Goal: Information Seeking & Learning: Learn about a topic

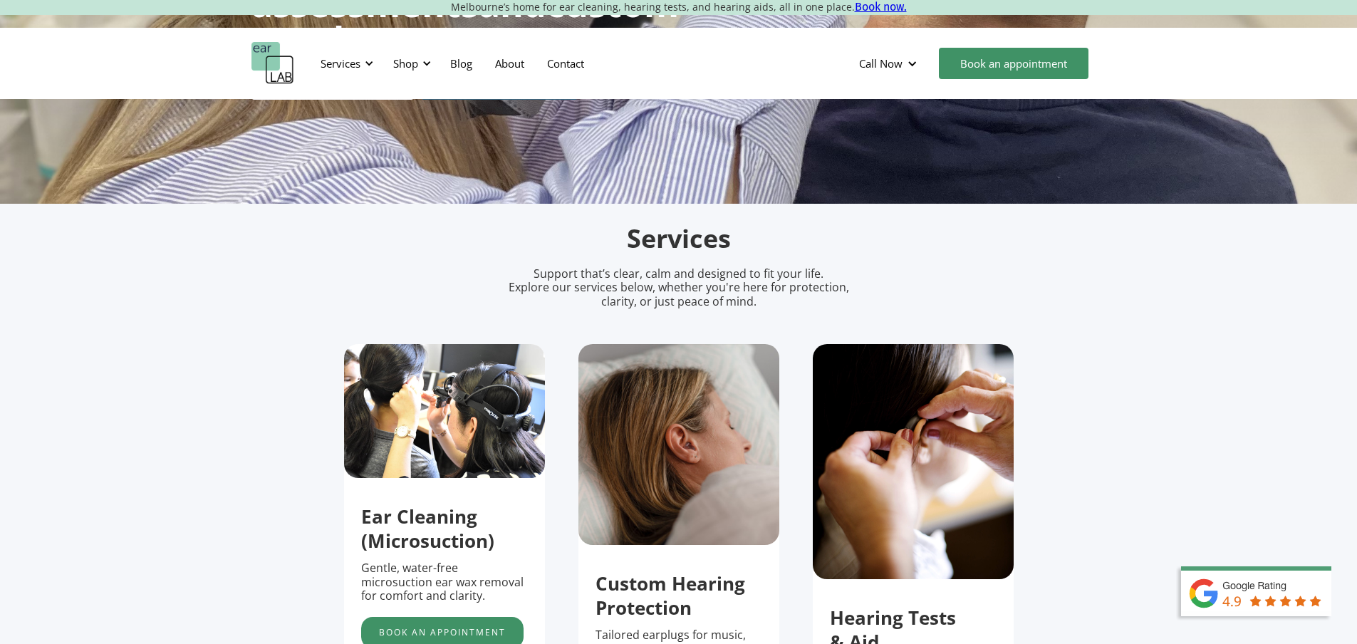
scroll to position [143, 0]
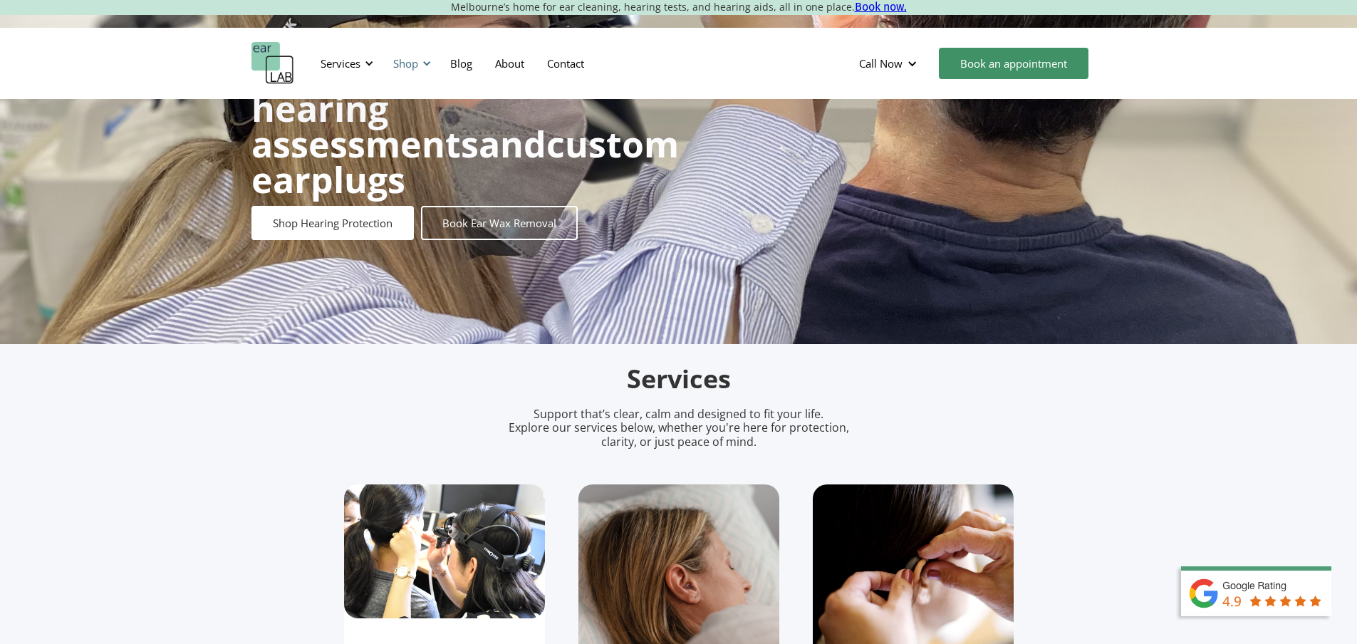
click at [410, 55] on div "Shop" at bounding box center [410, 63] width 51 height 43
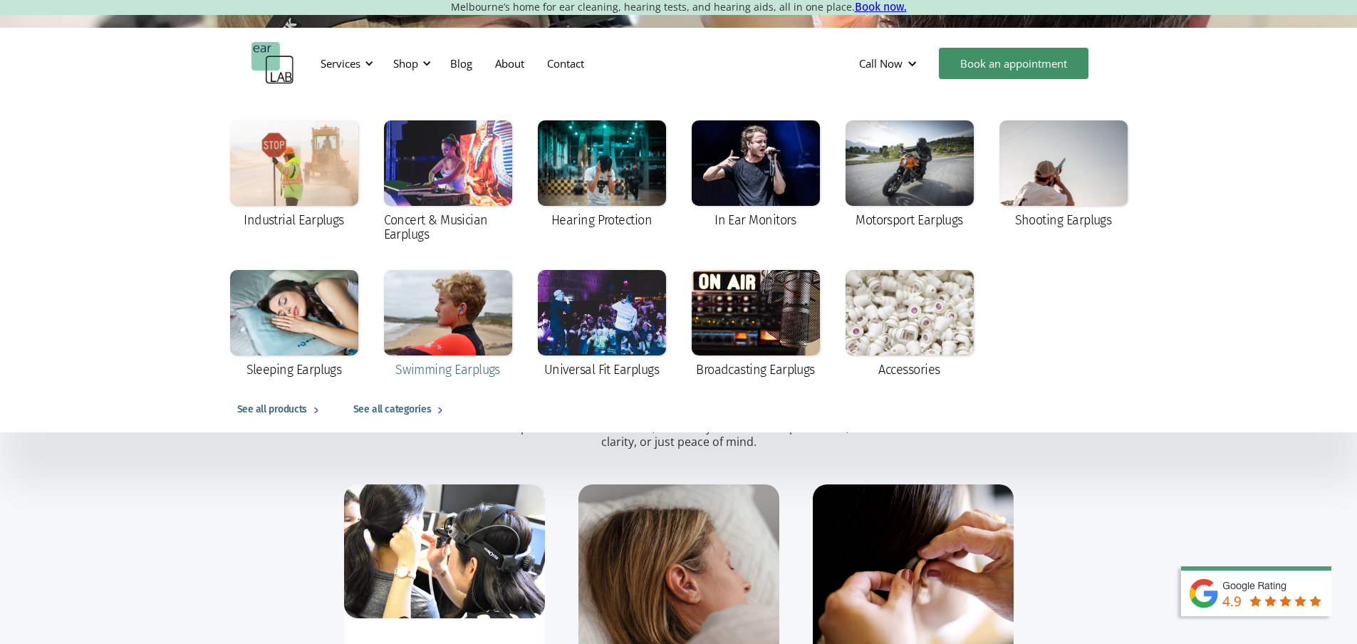
click at [470, 290] on div at bounding box center [448, 313] width 128 height 86
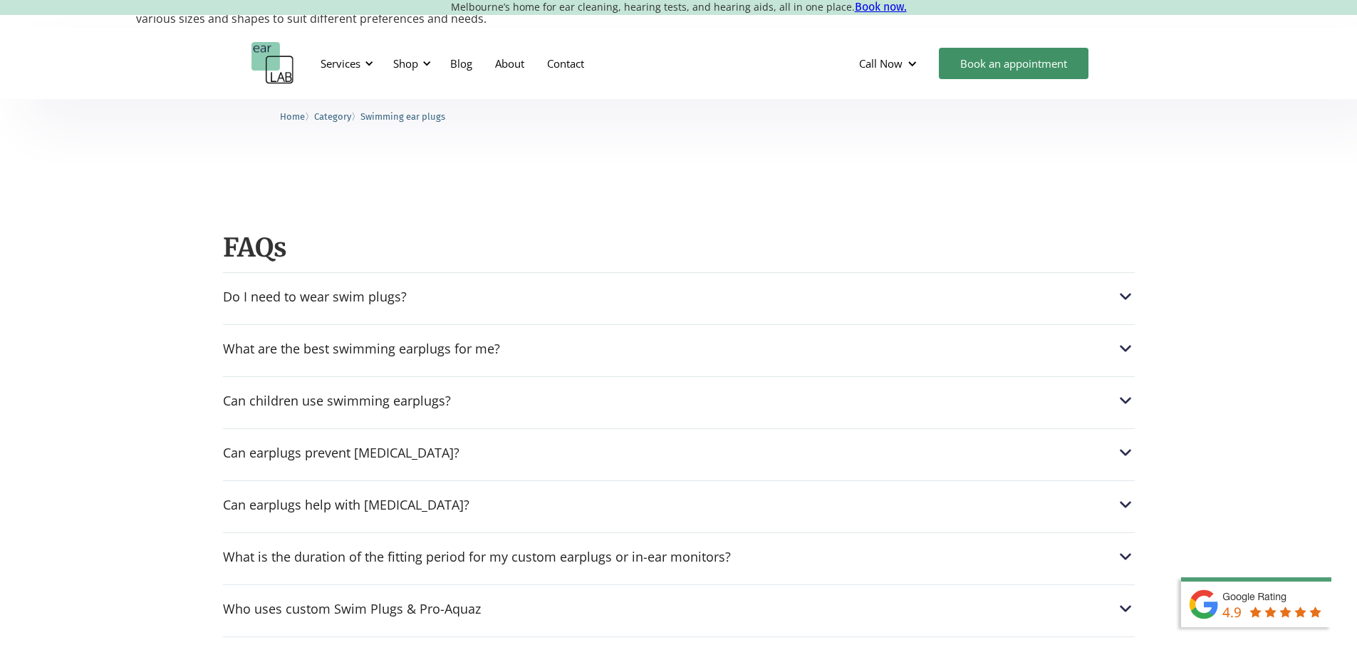
scroll to position [1353, 0]
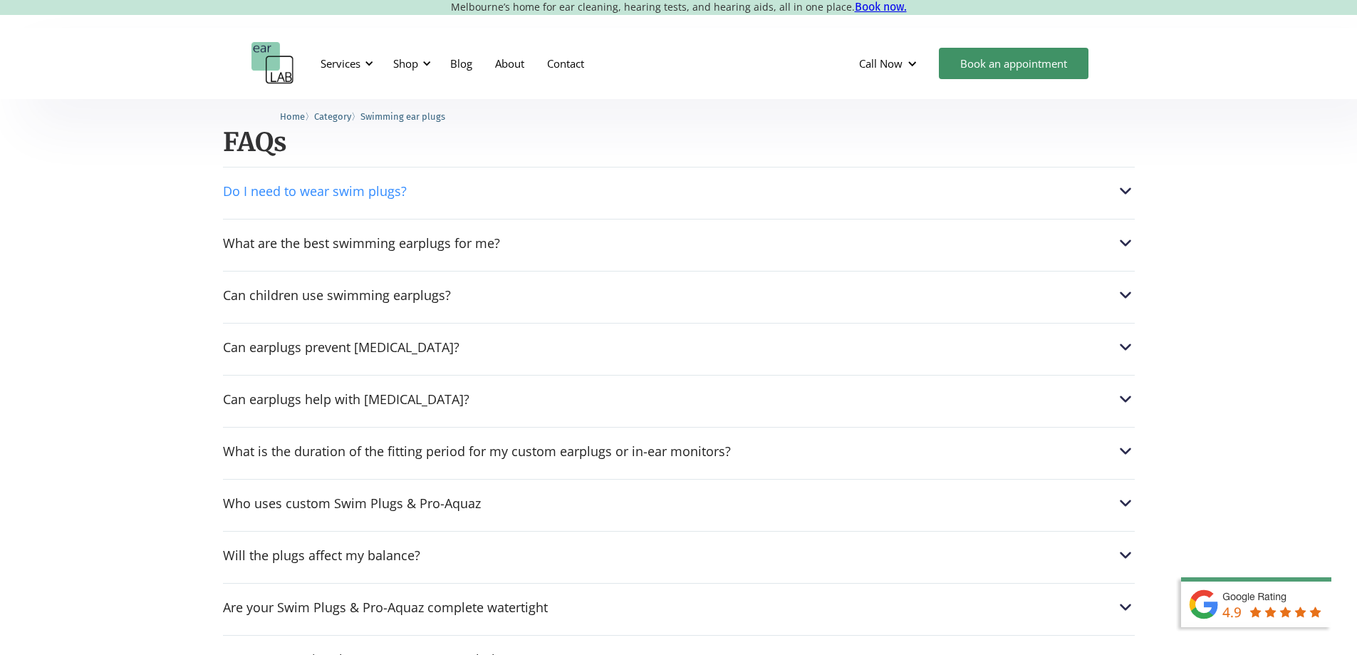
click at [559, 182] on div "Do I need to wear swim plugs?" at bounding box center [679, 191] width 912 height 19
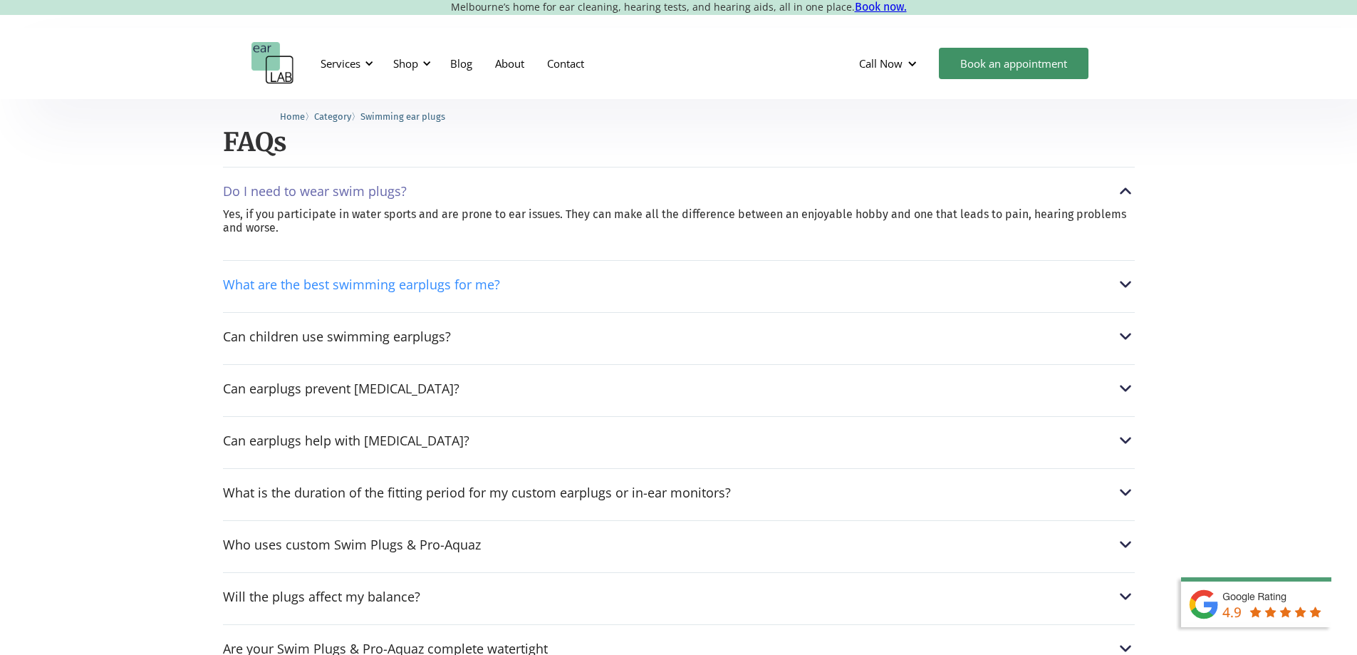
click at [564, 276] on div "What are the best swimming earplugs for me?" at bounding box center [679, 284] width 912 height 19
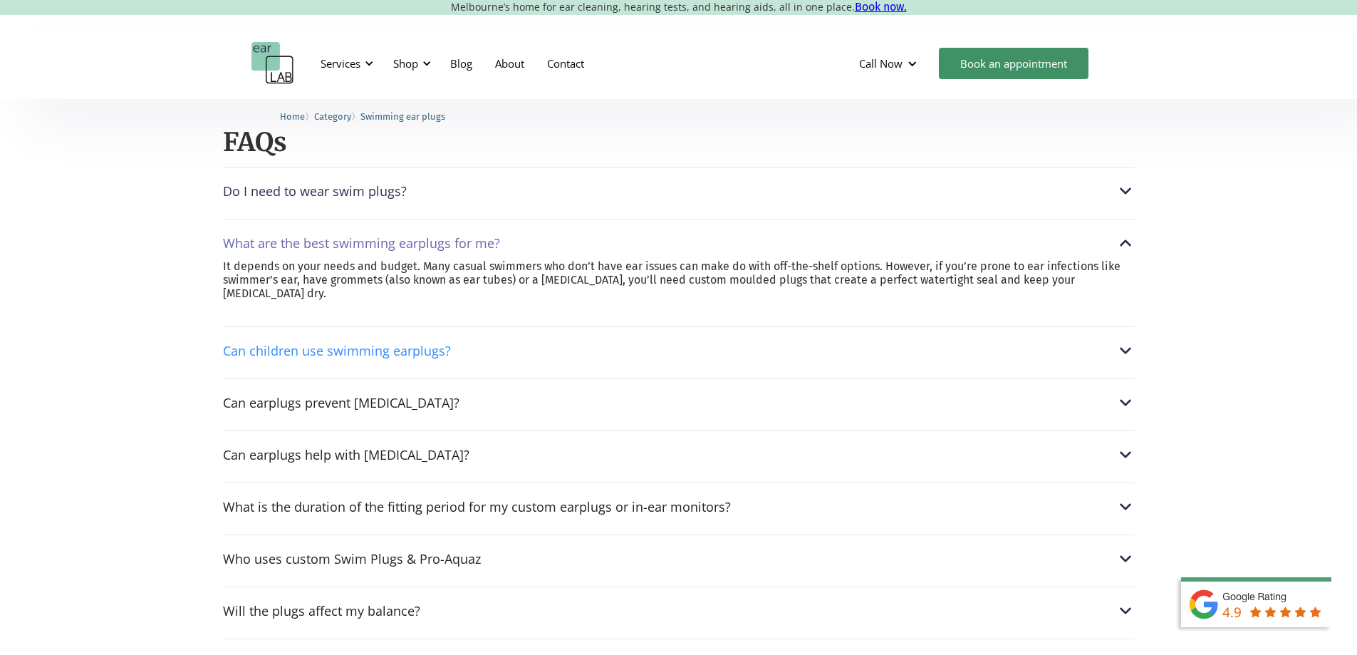
click at [549, 347] on div "Can children use swimming earplugs?" at bounding box center [679, 350] width 912 height 19
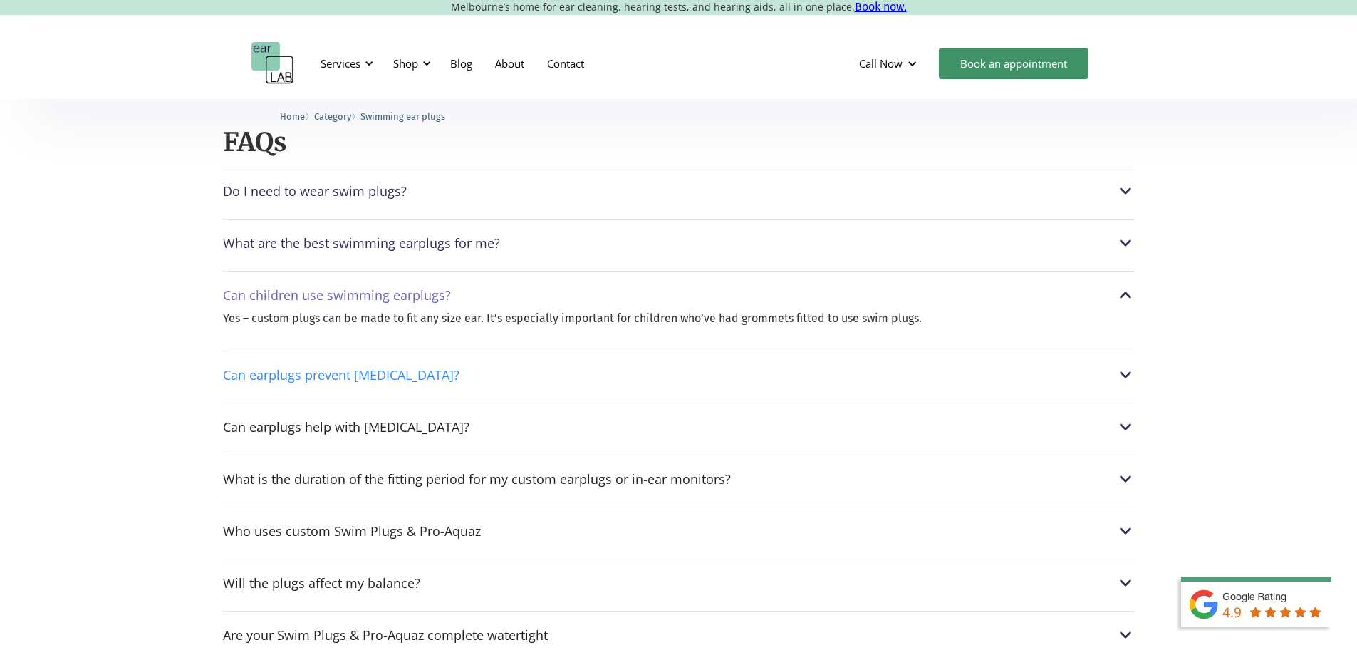
click at [542, 366] on div "Can earplugs prevent [MEDICAL_DATA]?" at bounding box center [679, 375] width 912 height 19
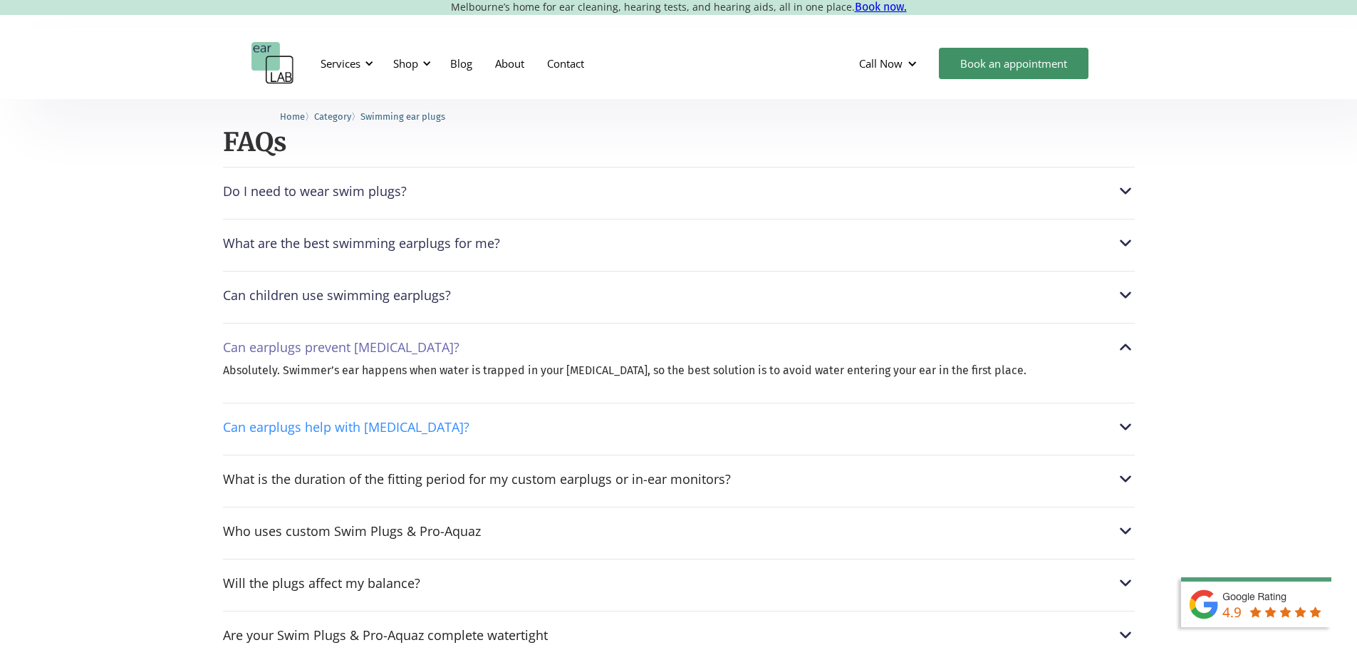
click at [705, 420] on div "Can earplugs help with [MEDICAL_DATA]?" at bounding box center [679, 427] width 912 height 19
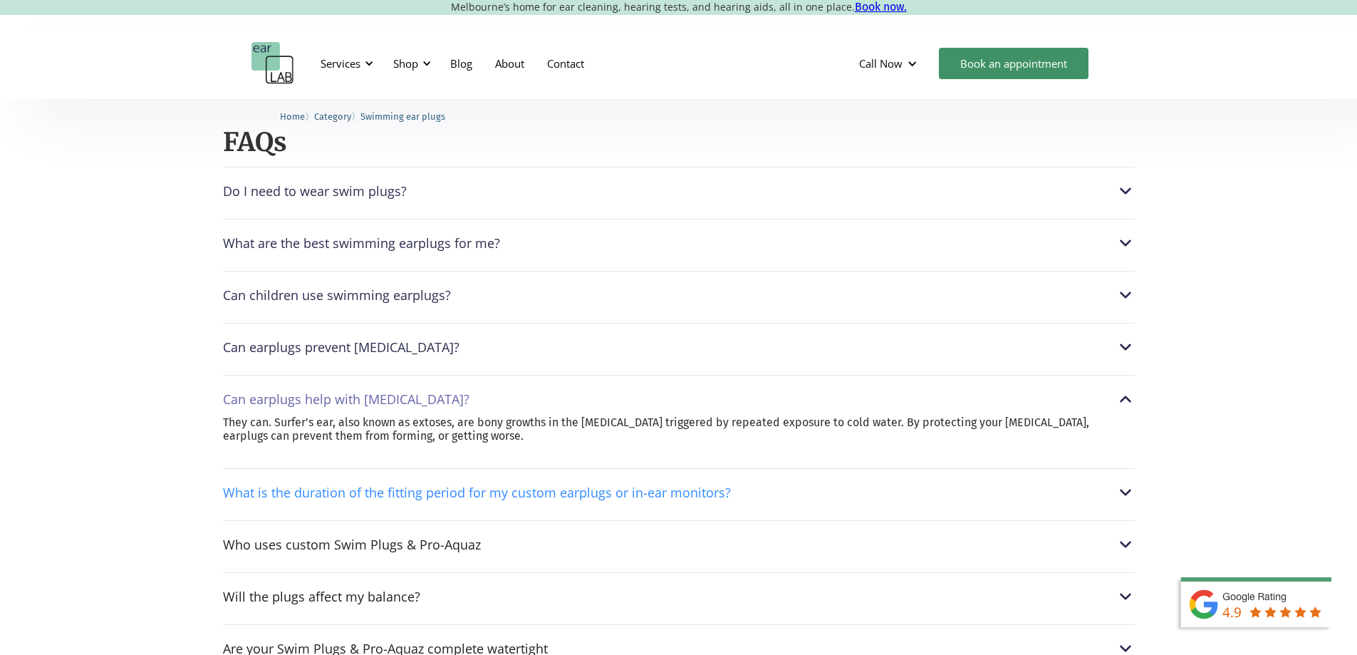
scroll to position [1496, 0]
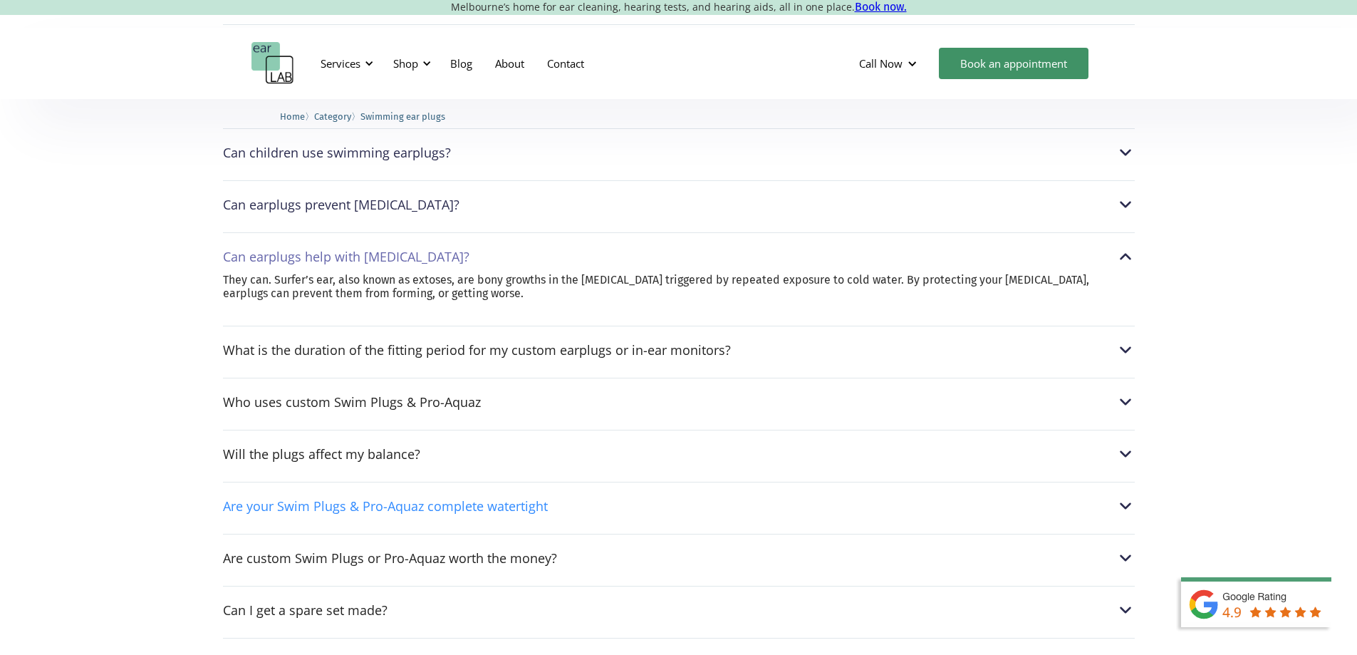
click at [618, 497] on div "Are your Swim Plugs & Pro-Aquaz complete watertight" at bounding box center [679, 506] width 912 height 19
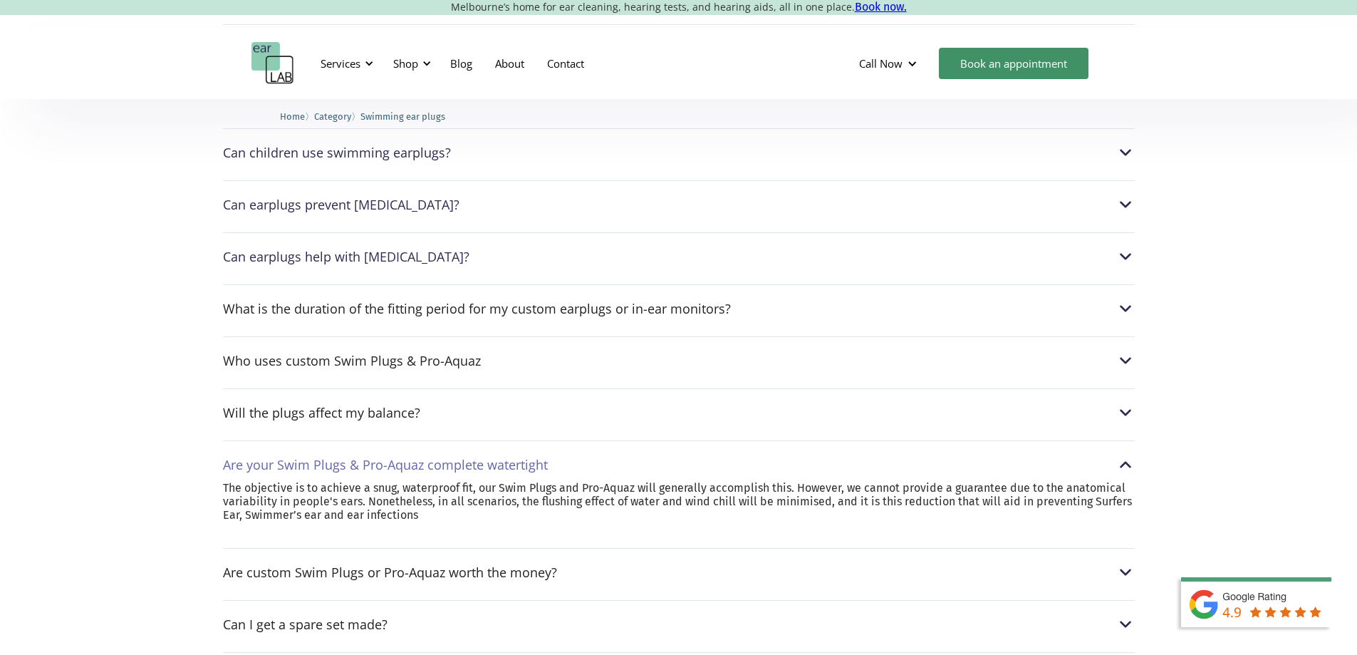
scroll to position [1638, 0]
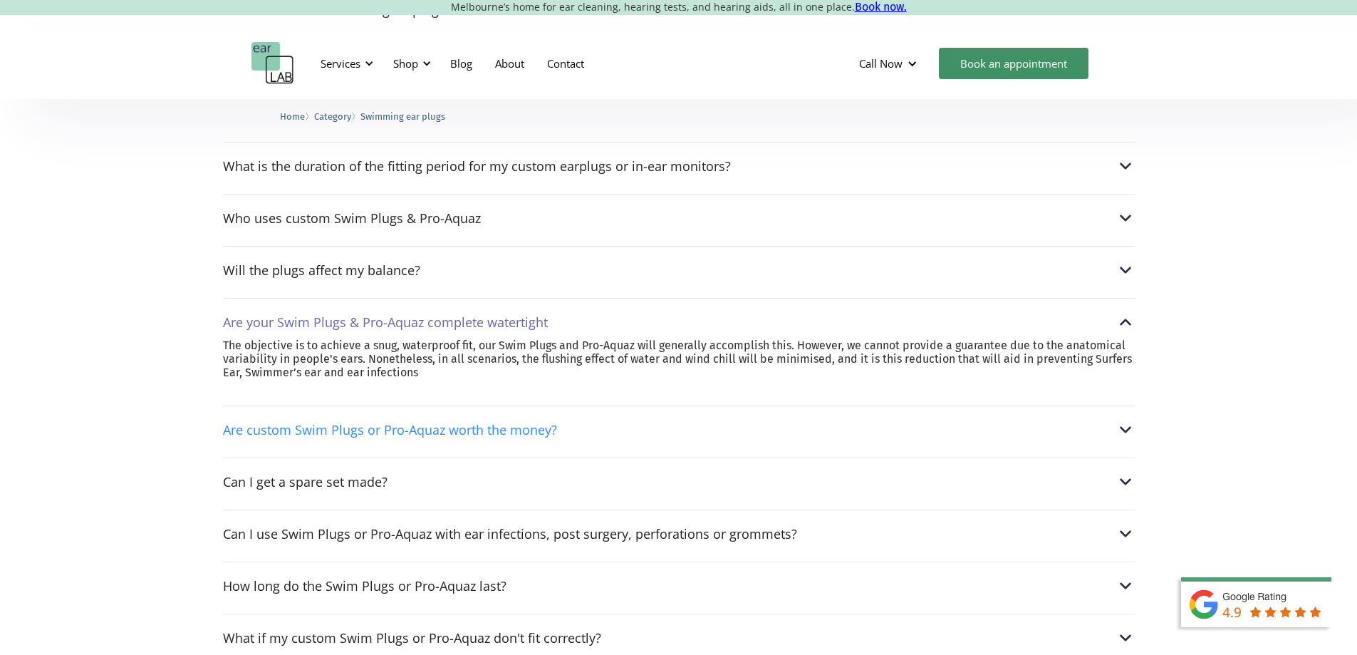
click at [730, 428] on div "Are custom Swim Plugs or Pro-Aquaz worth the money?" at bounding box center [679, 429] width 912 height 19
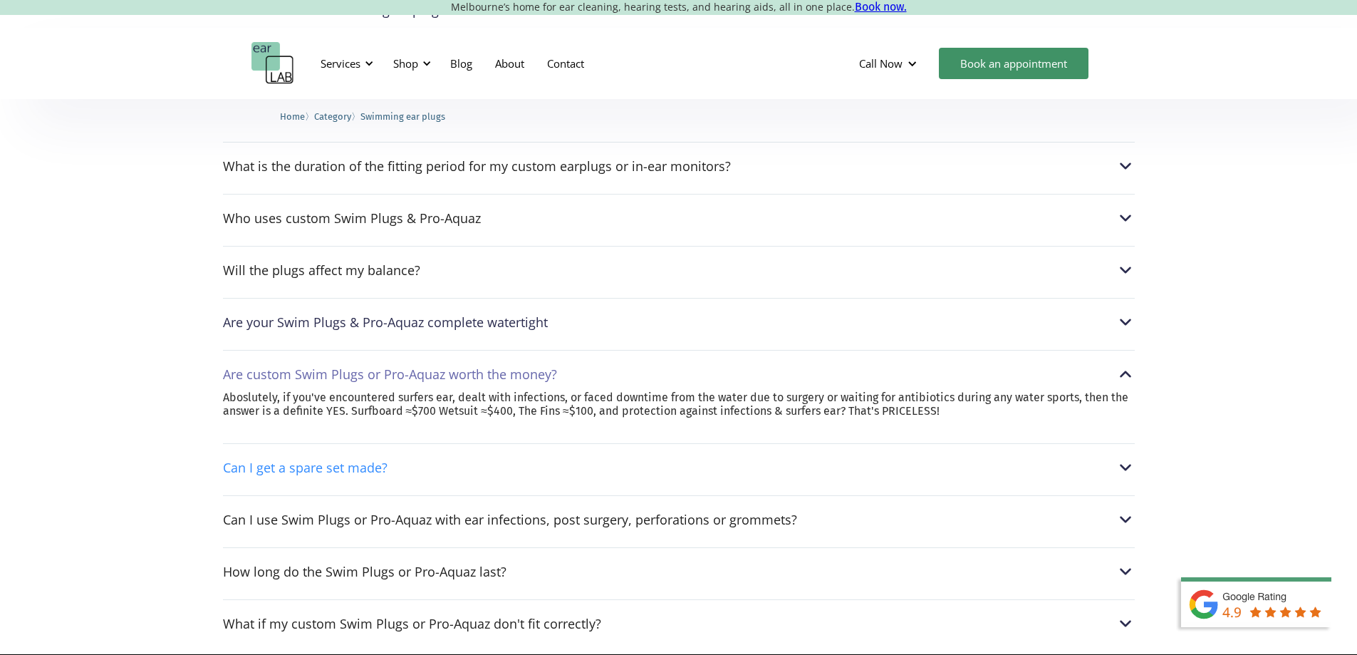
click at [716, 471] on div "Can I get a spare set made?" at bounding box center [679, 467] width 912 height 19
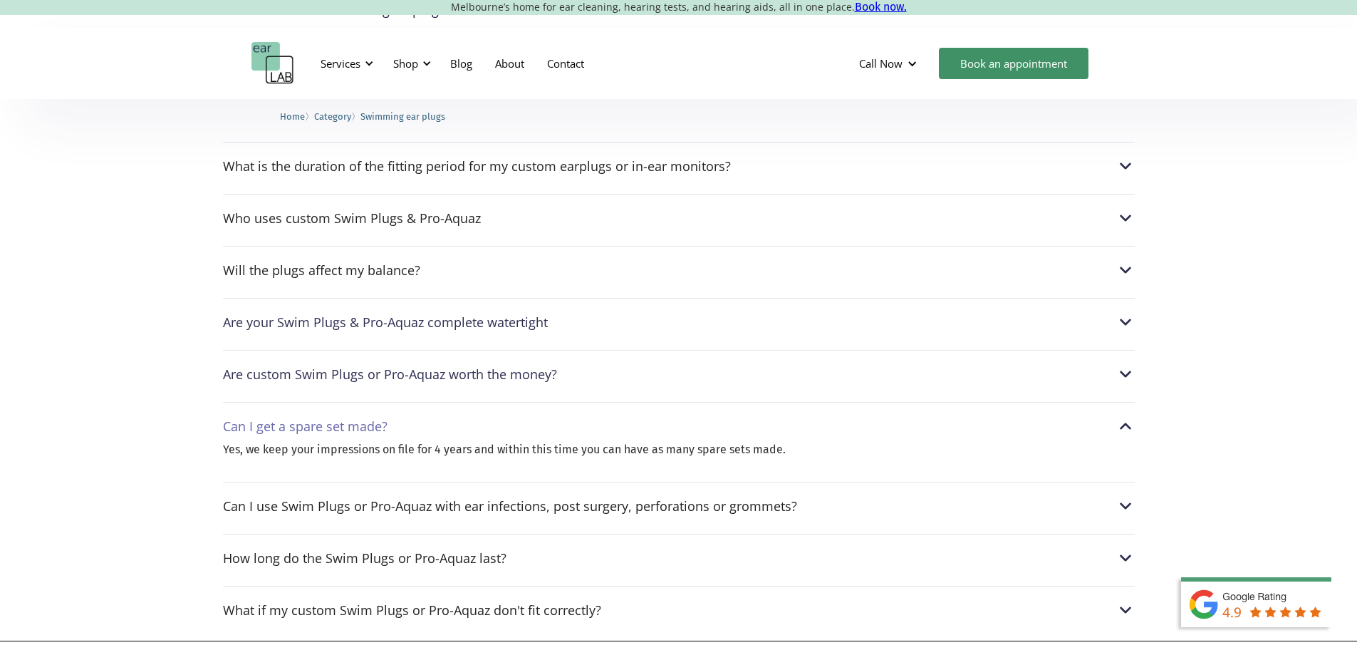
click at [704, 504] on div "Can I use Swim Plugs or Pro-Aquaz with ear infections, post surgery, perforatio…" at bounding box center [679, 502] width 912 height 41
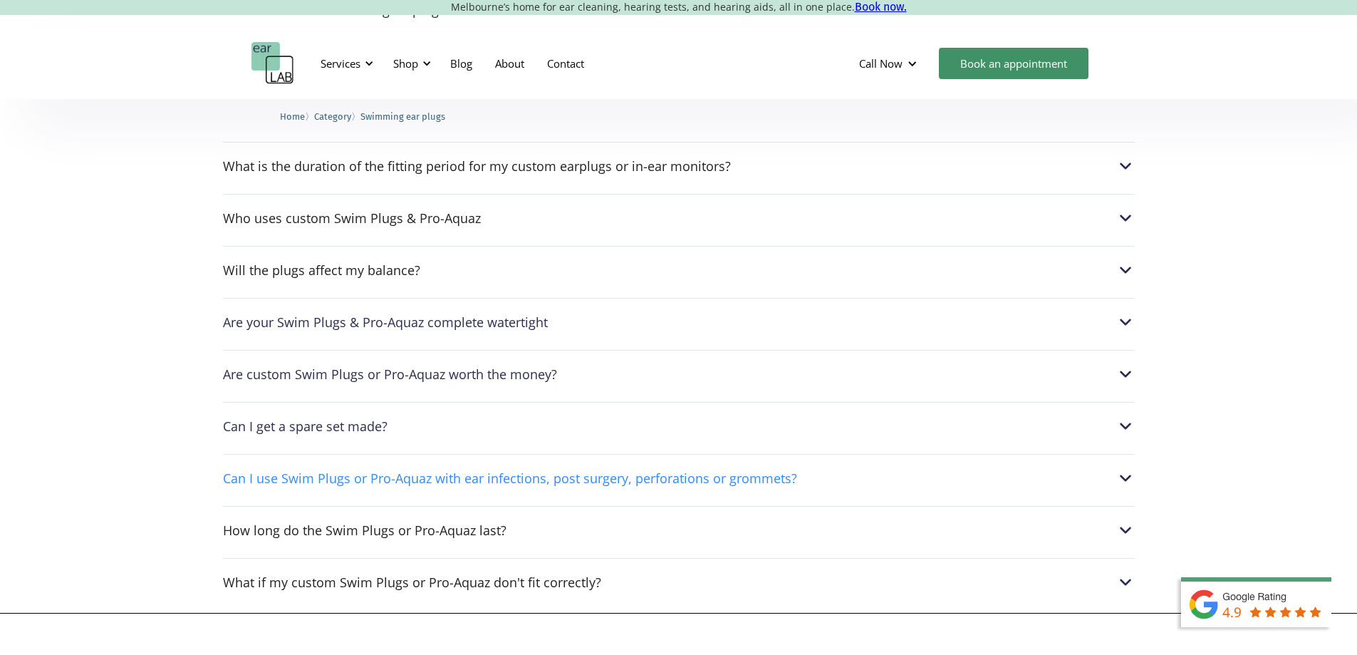
click at [710, 471] on div "Can I use Swim Plugs or Pro-Aquaz with ear infections, post surgery, perforatio…" at bounding box center [510, 478] width 574 height 14
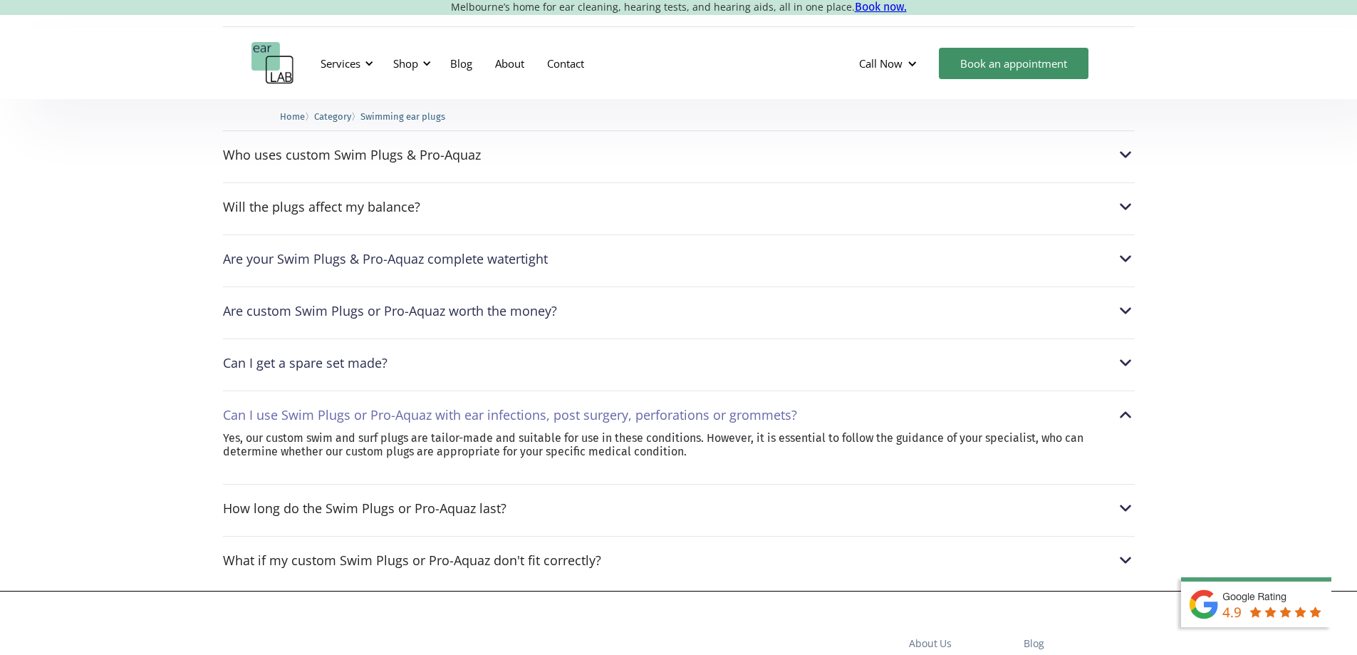
scroll to position [1781, 0]
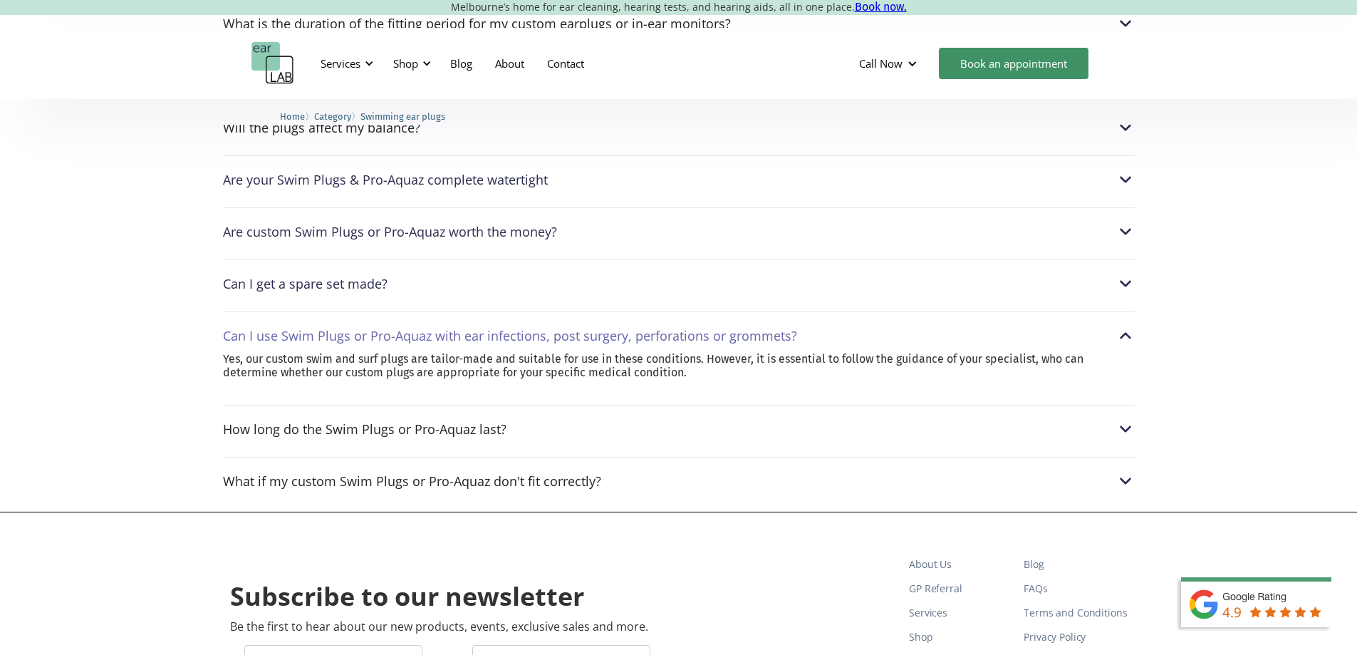
click at [551, 443] on div "Do I need to wear swim plugs? Yes, if you participate in water sports and are p…" at bounding box center [679, 118] width 912 height 758
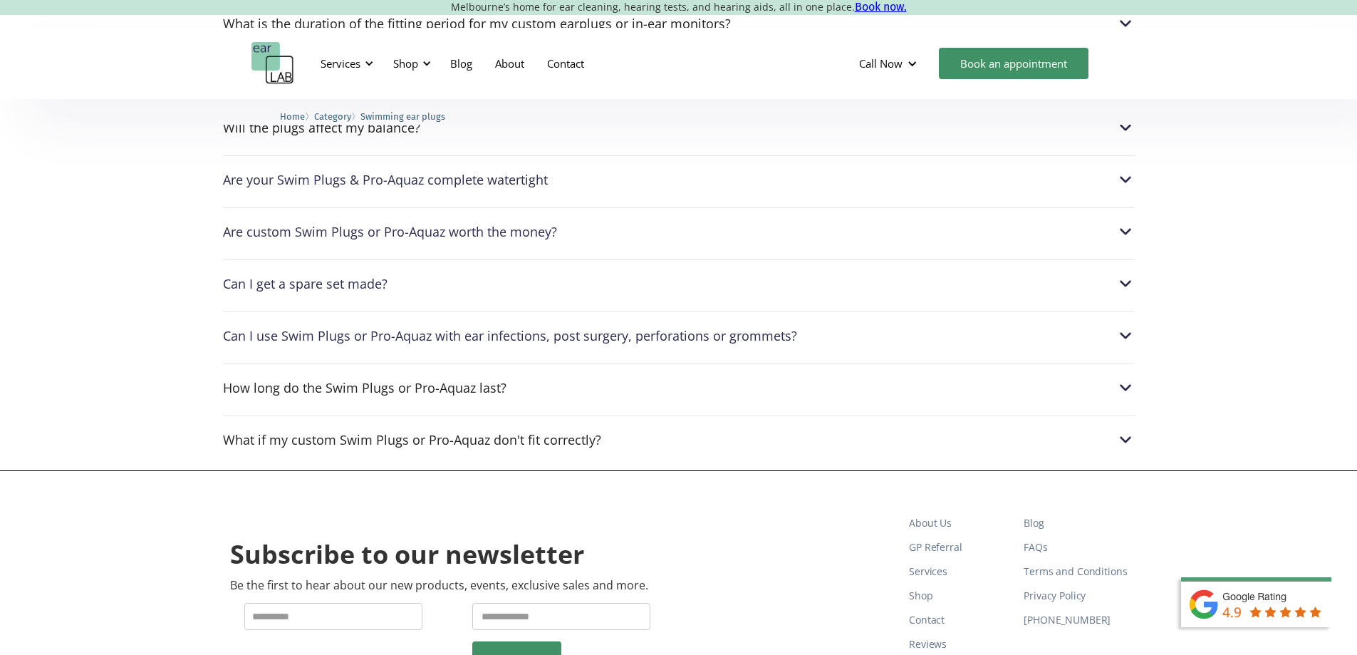
click at [561, 390] on div "Do I need to wear swim plugs? Yes, if you participate in water sports and are p…" at bounding box center [679, 97] width 912 height 717
click at [564, 380] on div "How long do the Swim Plugs or Pro-Aquaz last?" at bounding box center [679, 387] width 912 height 19
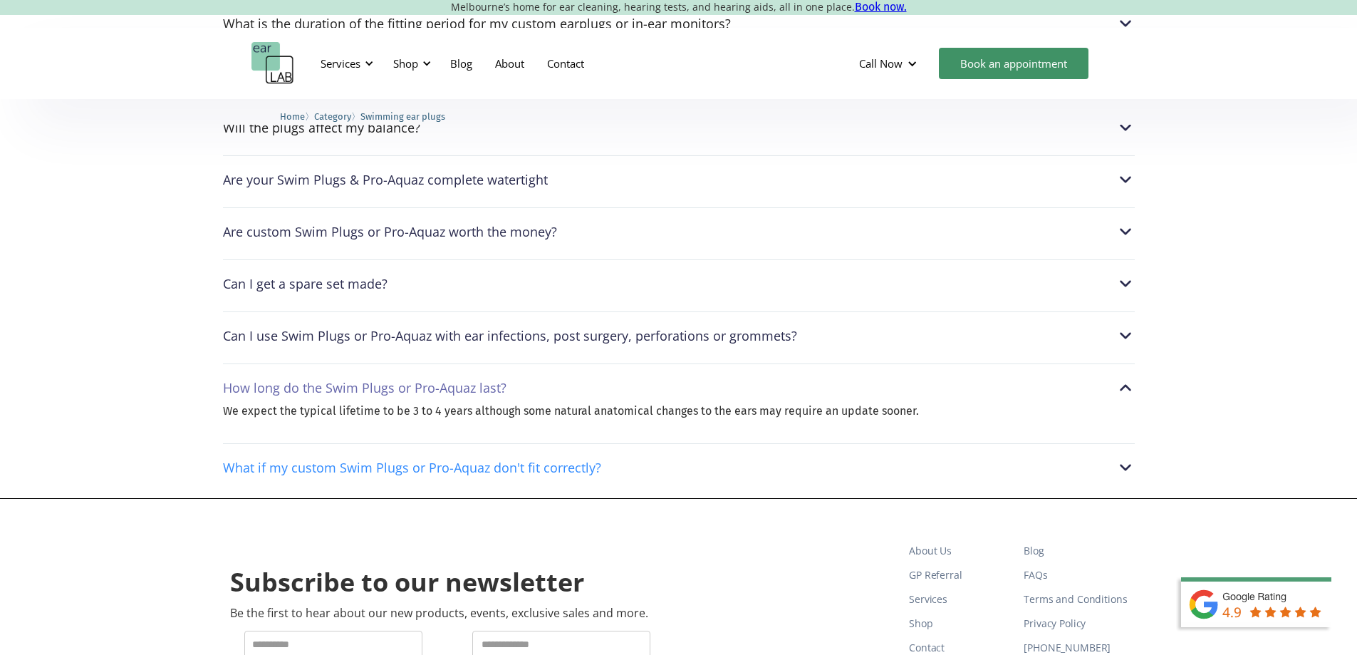
click at [532, 460] on div "What if my custom Swim Plugs or Pro-Aquaz don't fit correctly?" at bounding box center [412, 467] width 378 height 14
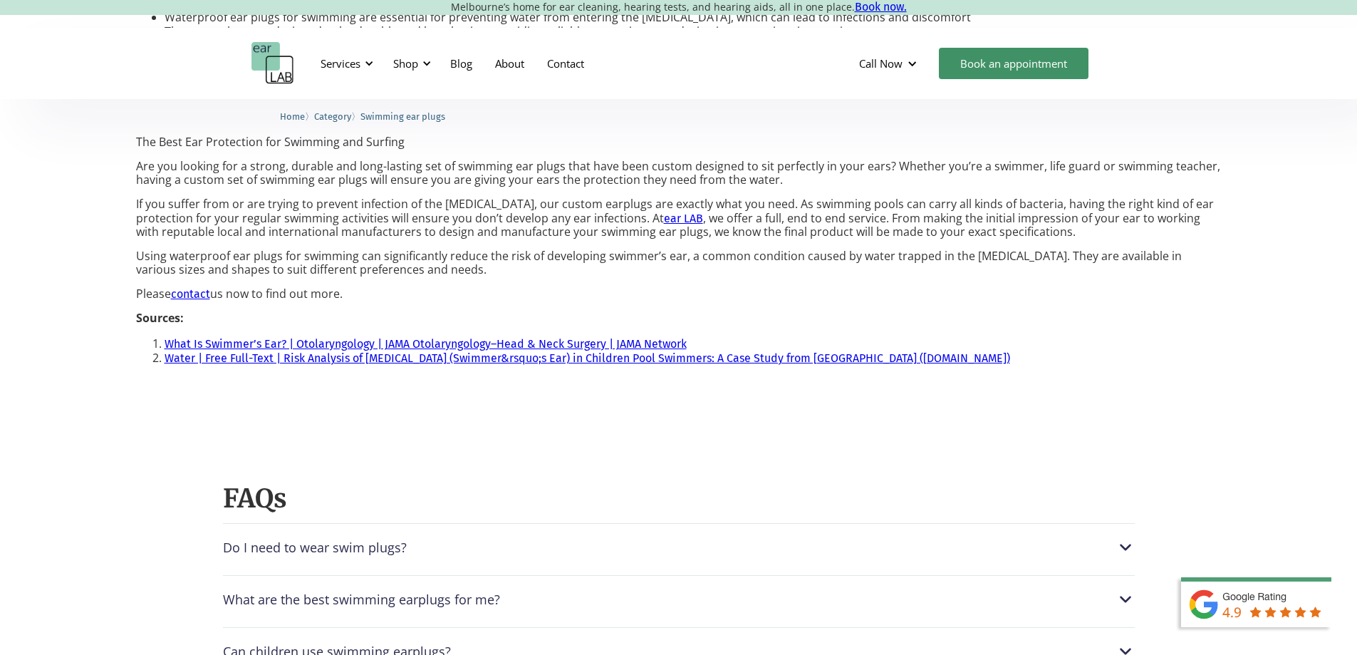
scroll to position [854, 0]
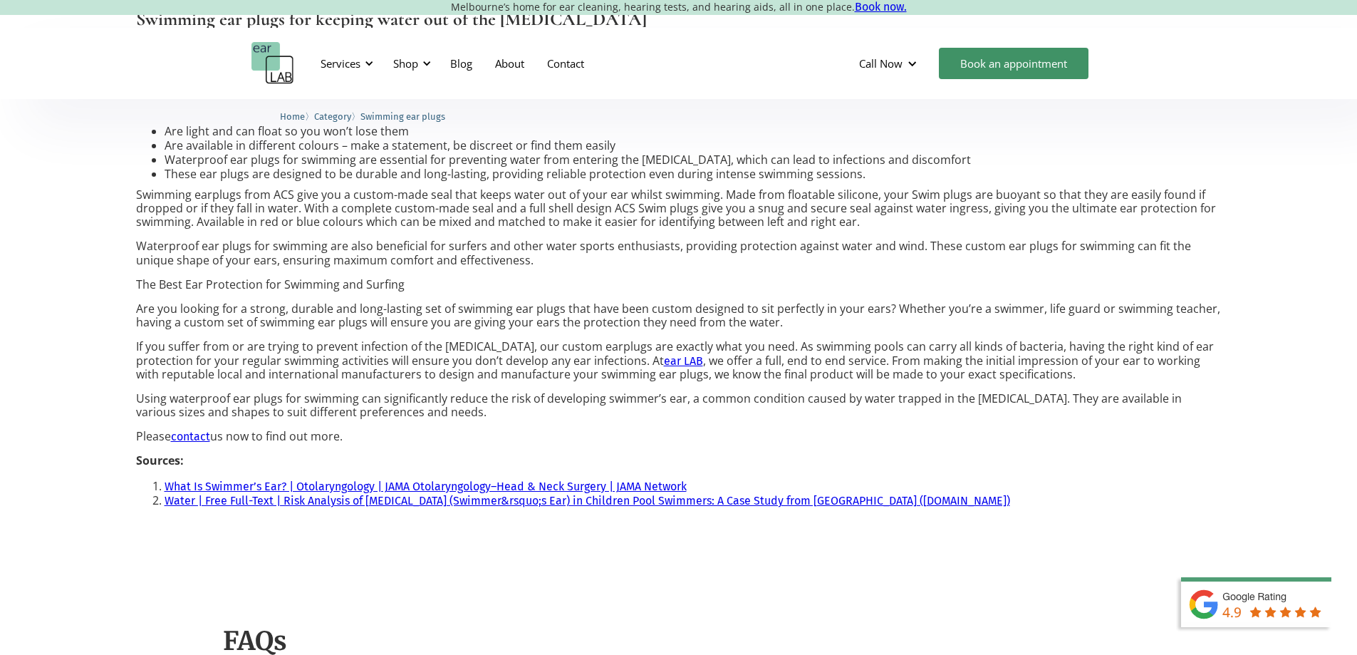
click at [255, 480] on link "What Is Swimmer’s Ear? | Otolaryngology | JAMA Otolaryngology–Head & Neck Surge…" at bounding box center [426, 487] width 522 height 14
